Goal: Check status: Check status

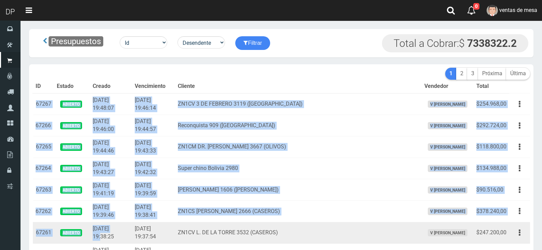
drag, startPoint x: 37, startPoint y: 106, endPoint x: 133, endPoint y: 232, distance: 159.0
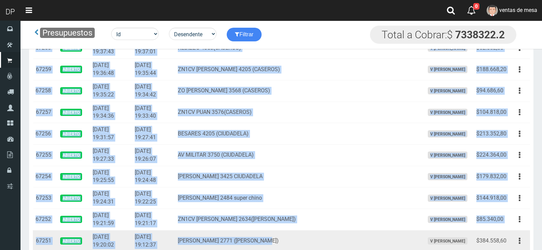
click at [329, 241] on td "[PERSON_NAME] 2771 ([PERSON_NAME])" at bounding box center [298, 241] width 246 height 22
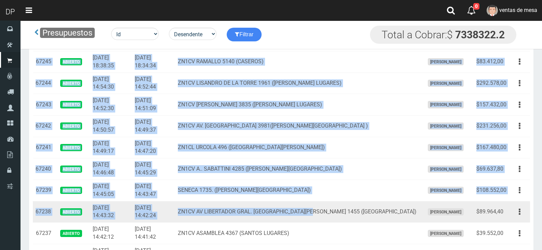
click at [333, 218] on td "ZN1CV AV LIBERTADOR GRAL. [GEOGRAPHIC_DATA][PERSON_NAME] 1455 ([GEOGRAPHIC_DATA…" at bounding box center [298, 212] width 246 height 22
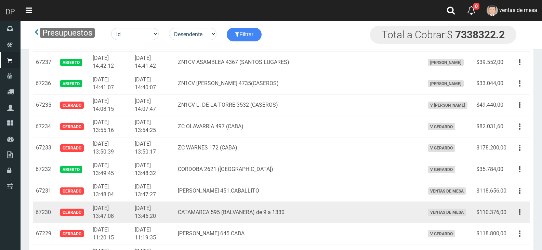
click at [337, 214] on td "CATAMARCA 595 (BALVANERA) de 9 a 1330" at bounding box center [298, 213] width 246 height 22
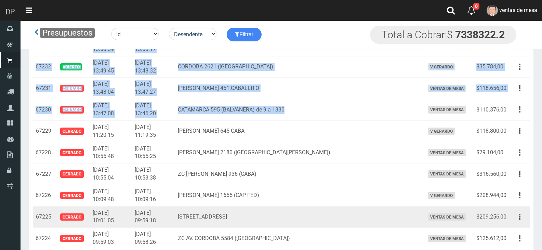
click at [339, 209] on td "[STREET_ADDRESS]" at bounding box center [298, 217] width 246 height 22
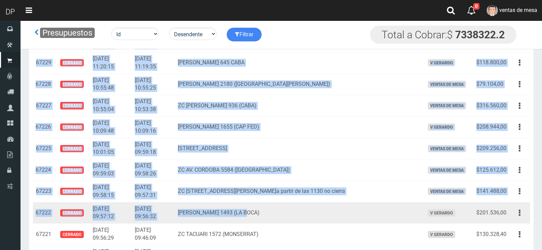
click at [340, 209] on td "[PERSON_NAME] 1493 (LA BOCA)" at bounding box center [298, 213] width 246 height 22
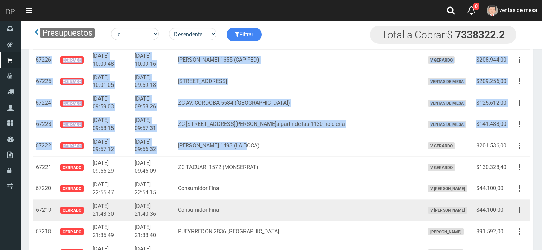
scroll to position [889, 0]
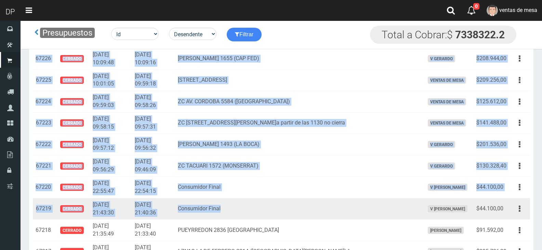
click at [343, 207] on td "Consumidor Final" at bounding box center [298, 209] width 246 height 22
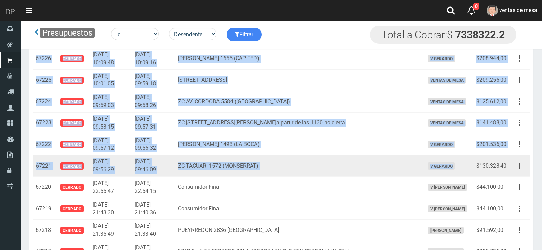
click at [464, 174] on td "V GERARDO" at bounding box center [447, 166] width 52 height 22
click at [506, 167] on td "$130.328,40" at bounding box center [491, 166] width 36 height 22
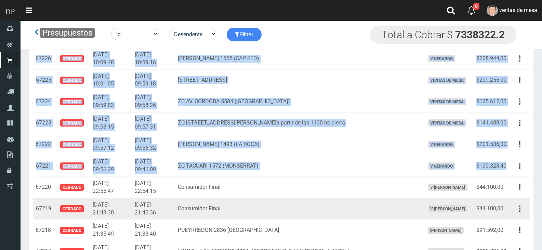
copy tbody "67267 Abierto [DATE] 19:48:07 [DATE] 19:46:14 ZN1CV 3 DE FEBRERO 3119 (CASEROS)…"
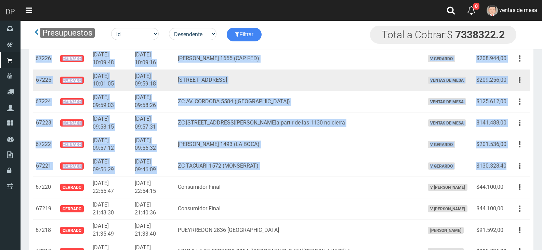
click at [217, 77] on td "[STREET_ADDRESS]" at bounding box center [298, 80] width 246 height 22
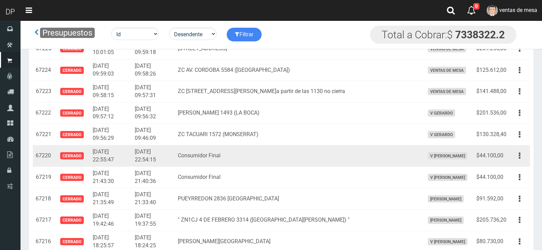
scroll to position [991, 0]
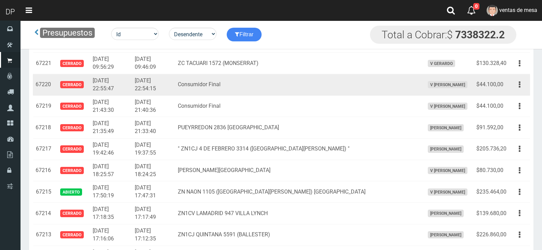
click at [196, 86] on td "Consumidor Final" at bounding box center [298, 85] width 246 height 22
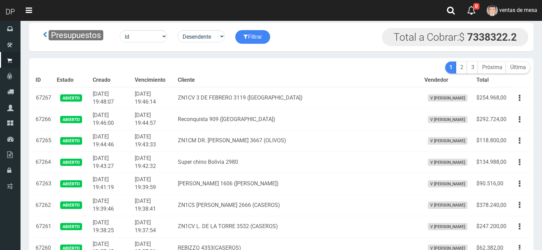
scroll to position [0, 0]
